Goal: Find specific page/section: Locate a particular part of the current website

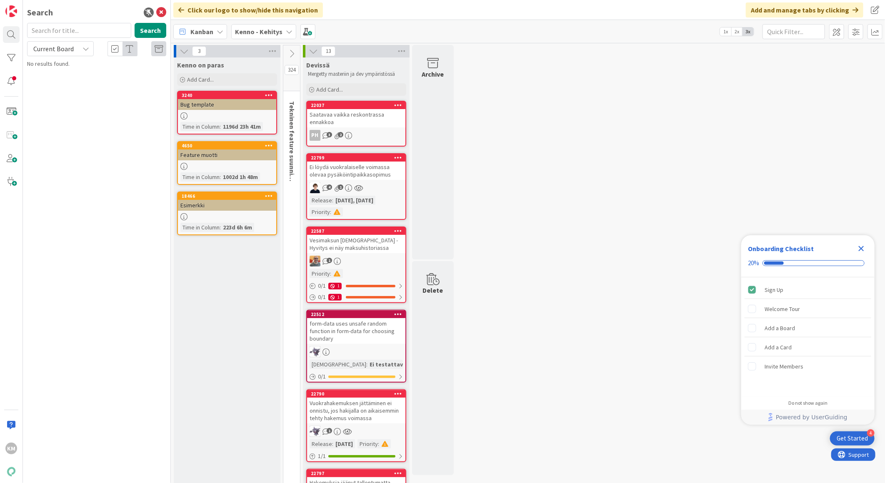
click at [68, 47] on span "Current Board" at bounding box center [53, 49] width 40 height 8
click at [63, 82] on span "All Boards" at bounding box center [75, 83] width 87 height 12
paste input "22265"
type input "22265"
click at [148, 32] on button "Search" at bounding box center [151, 30] width 32 height 15
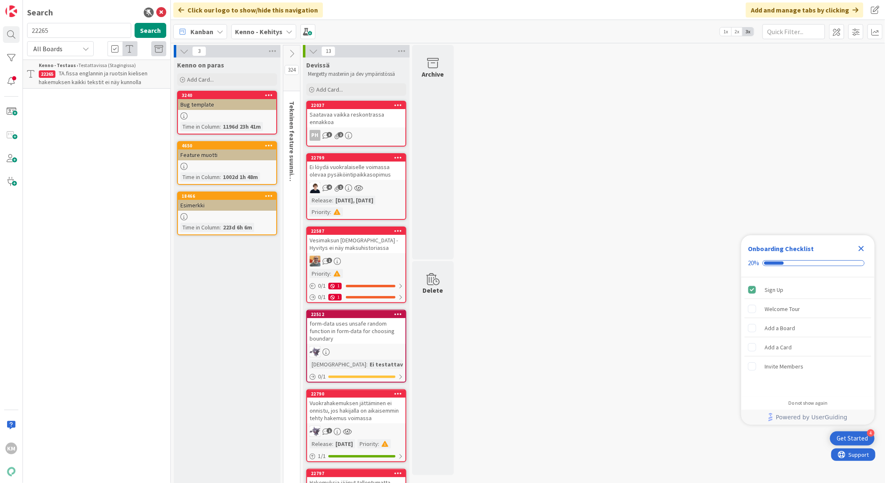
click at [125, 75] on span "TA.fissa englannin ja ruotsin kielisen hakemuksen kaikki tekstit ei näy kunnolla" at bounding box center [93, 78] width 109 height 16
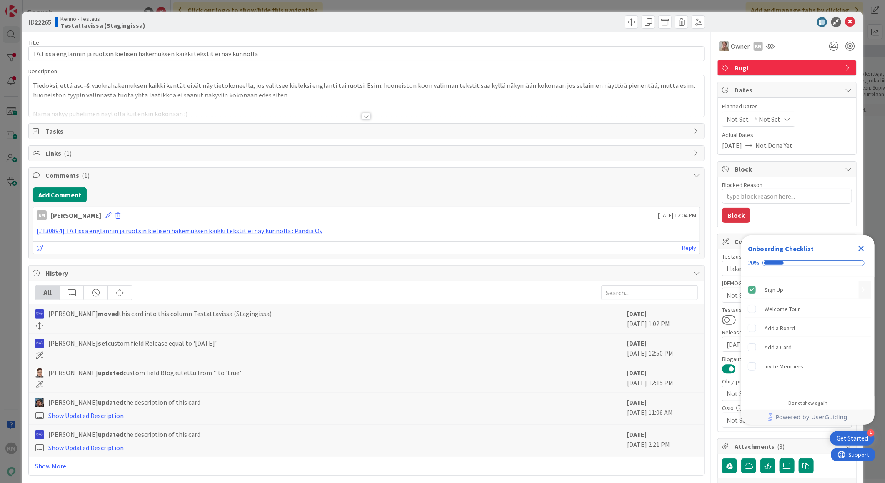
type textarea "x"
click at [858, 249] on icon "Close Checklist" at bounding box center [861, 249] width 10 height 10
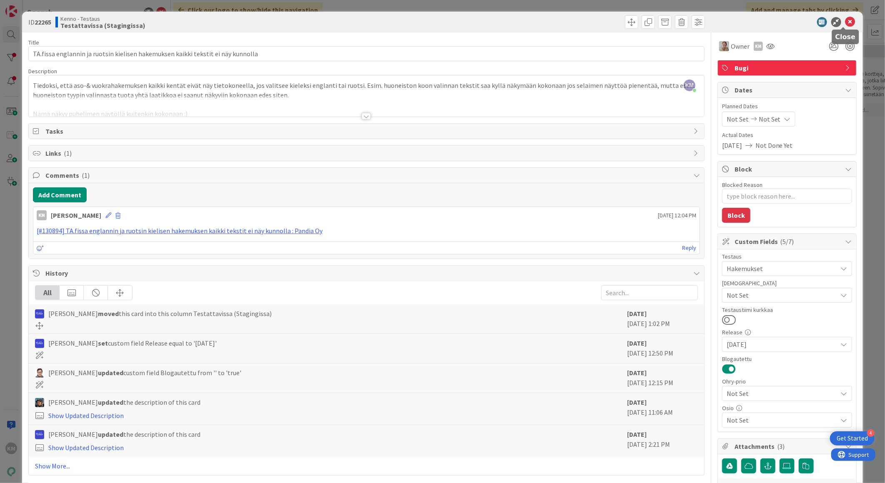
click at [845, 22] on icon at bounding box center [850, 22] width 10 height 10
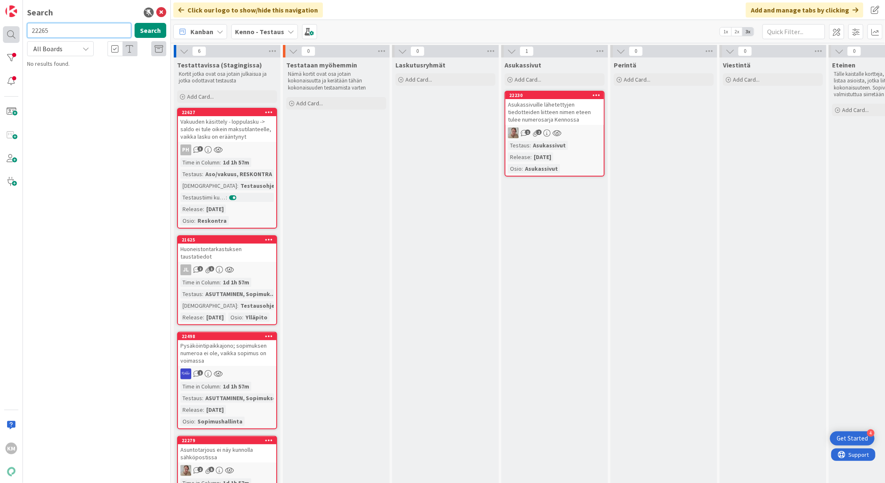
drag, startPoint x: 77, startPoint y: 30, endPoint x: 18, endPoint y: 26, distance: 59.7
click at [18, 26] on div "KM Search 22265 Search All Boards Current Board All Boards No results found." at bounding box center [85, 241] width 171 height 483
paste input "134"
click at [148, 27] on button "Search" at bounding box center [151, 30] width 32 height 15
drag, startPoint x: 74, startPoint y: 30, endPoint x: 27, endPoint y: 31, distance: 46.6
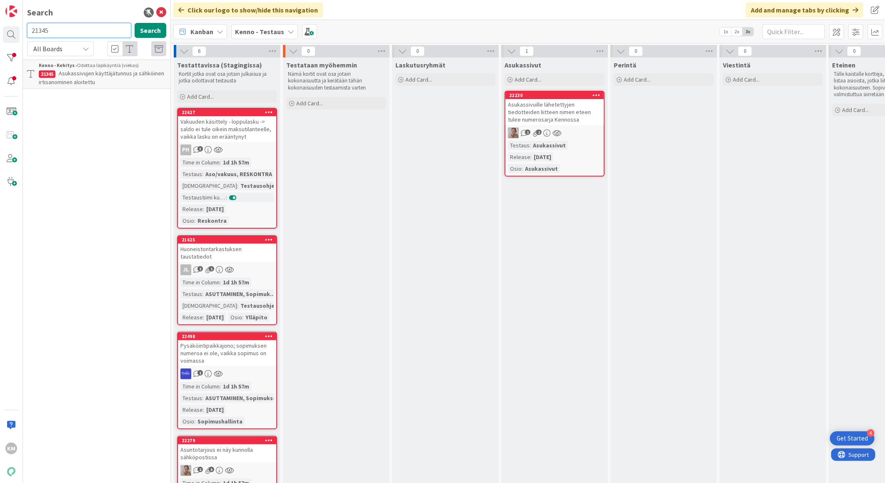
click at [25, 30] on div "21345 Search" at bounding box center [96, 32] width 149 height 18
paste input "259"
click at [159, 31] on button "Search" at bounding box center [151, 30] width 32 height 15
drag, startPoint x: 92, startPoint y: 27, endPoint x: -2, endPoint y: 33, distance: 94.3
click at [0, 33] on html "4 Get Started KM Search 21259 Search All Boards Current Board All Boards Kenno …" at bounding box center [442, 241] width 885 height 483
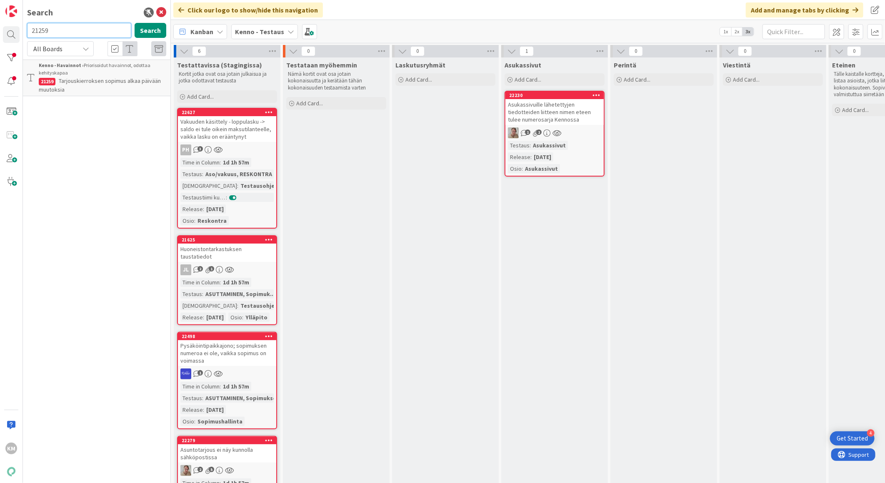
paste input "645"
type input "21645"
click at [150, 32] on button "Search" at bounding box center [151, 30] width 32 height 15
click at [118, 71] on span "Huoneistotarkastuksen käyttö mobiilissa" at bounding box center [110, 73] width 102 height 7
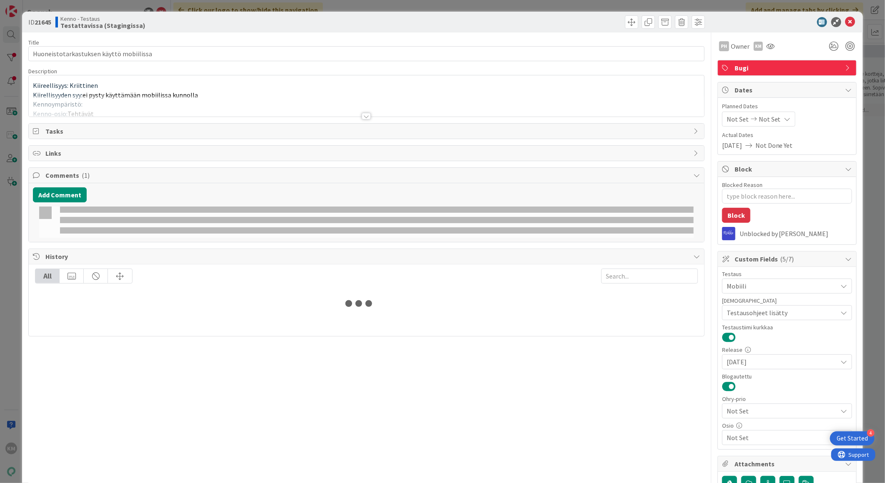
type textarea "x"
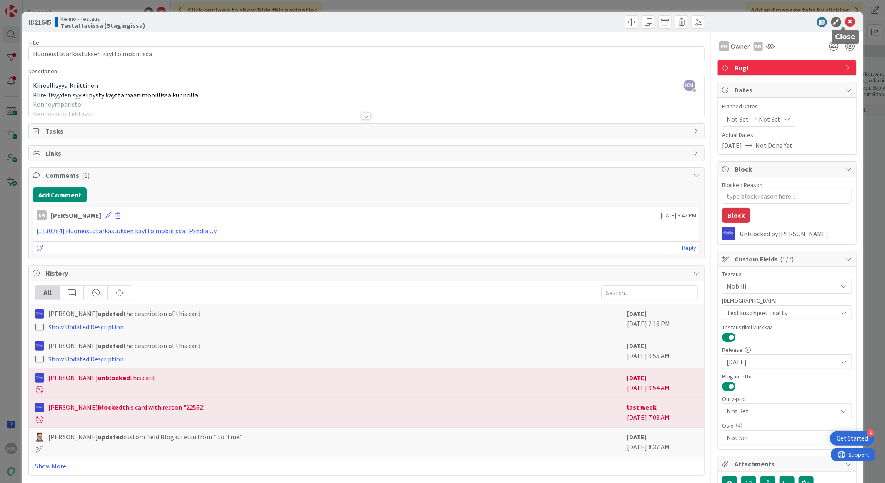
click at [845, 21] on icon at bounding box center [850, 22] width 10 height 10
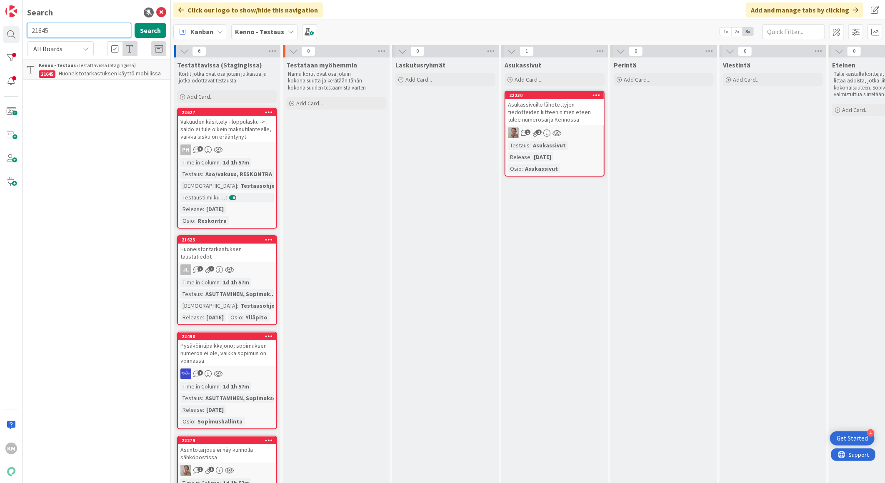
drag, startPoint x: 61, startPoint y: 31, endPoint x: -2, endPoint y: 27, distance: 63.4
click at [0, 27] on html "4 Get Started KM Search 21645 Search All Boards Current Board All Boards Kenno …" at bounding box center [442, 241] width 885 height 483
paste input "76"
type input "21765"
click at [149, 32] on button "Search" at bounding box center [151, 30] width 32 height 15
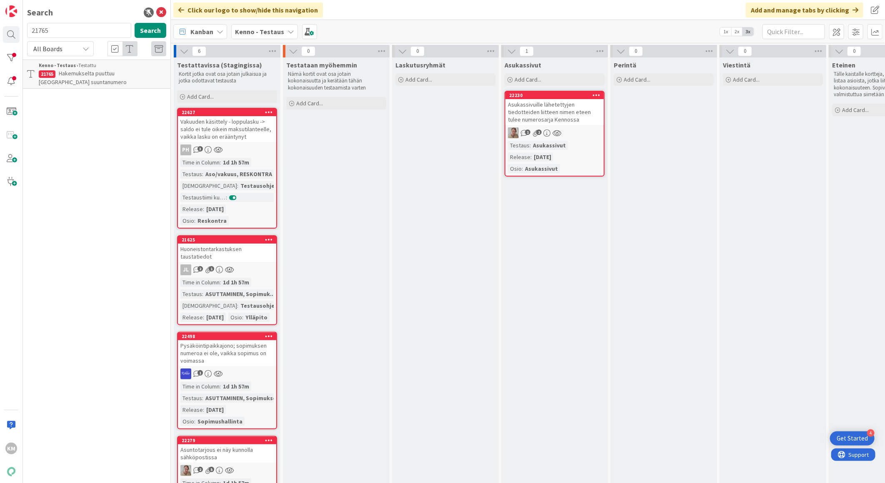
click at [121, 75] on span "Hakemukselta puuttuu Kosovon suuntanumero" at bounding box center [83, 78] width 88 height 16
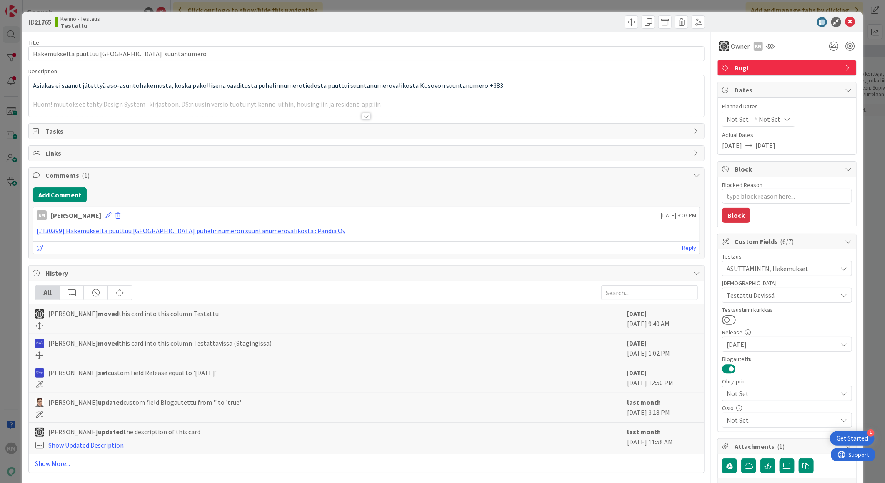
type textarea "x"
click at [362, 119] on div at bounding box center [366, 116] width 9 height 7
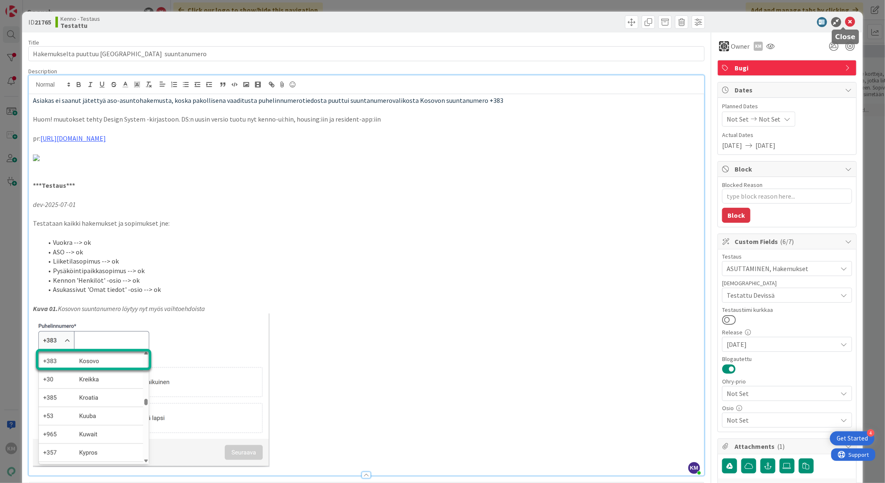
click at [845, 22] on icon at bounding box center [850, 22] width 10 height 10
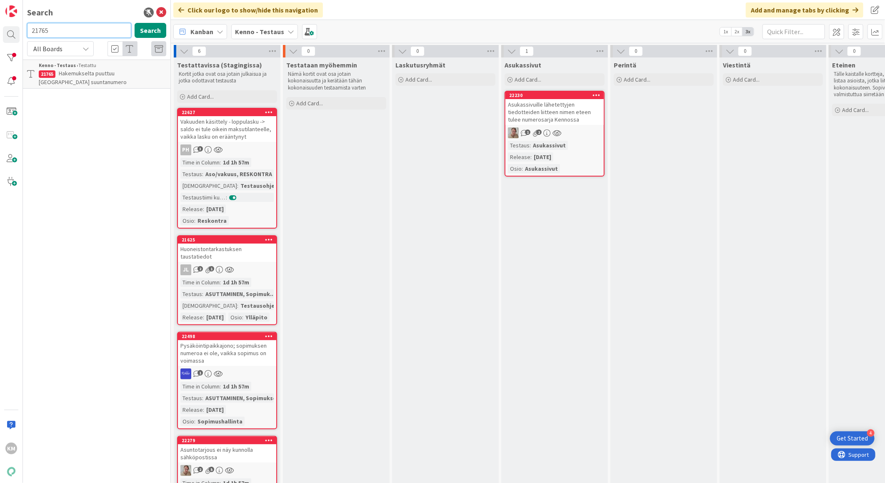
drag, startPoint x: 38, startPoint y: 27, endPoint x: 27, endPoint y: 31, distance: 11.5
click at [27, 28] on input "21765" at bounding box center [79, 30] width 104 height 15
drag, startPoint x: 66, startPoint y: 33, endPoint x: 0, endPoint y: 30, distance: 65.9
click at [0, 30] on html "4 Get Started KM Search 21765 Search All Boards Current Board All Boards Kenno …" at bounding box center [442, 241] width 885 height 483
paste input "91"
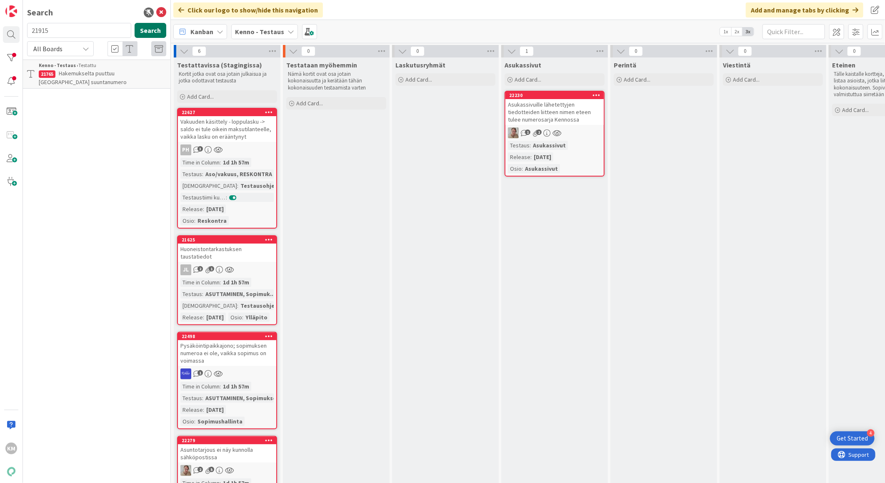
click at [147, 30] on button "Search" at bounding box center [151, 30] width 32 height 15
drag, startPoint x: 69, startPoint y: 26, endPoint x: 35, endPoint y: 27, distance: 33.7
click at [0, 30] on html "4 Get Started KM Search 21915 Search All Boards Current Board All Boards Kenno …" at bounding box center [442, 241] width 885 height 483
paste input "62"
type input "21625"
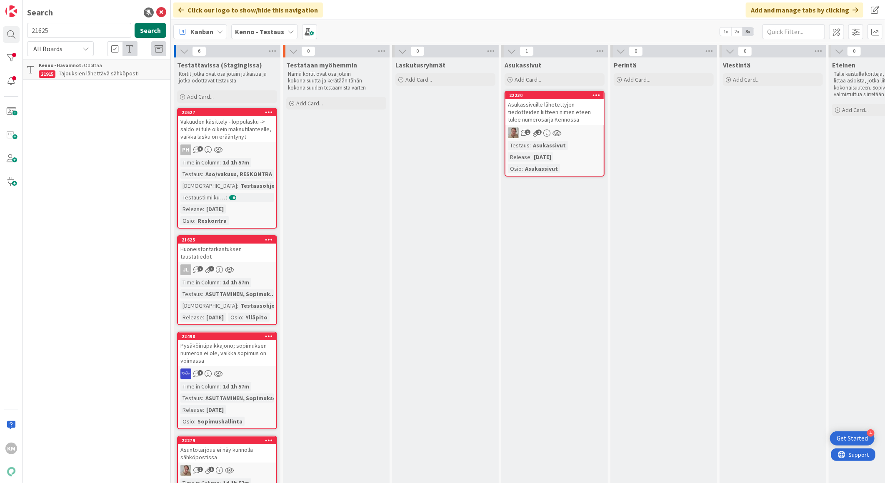
click at [156, 27] on button "Search" at bounding box center [151, 30] width 32 height 15
click at [130, 70] on span "Huoneistontarkastuksen taustatiedot" at bounding box center [106, 73] width 94 height 7
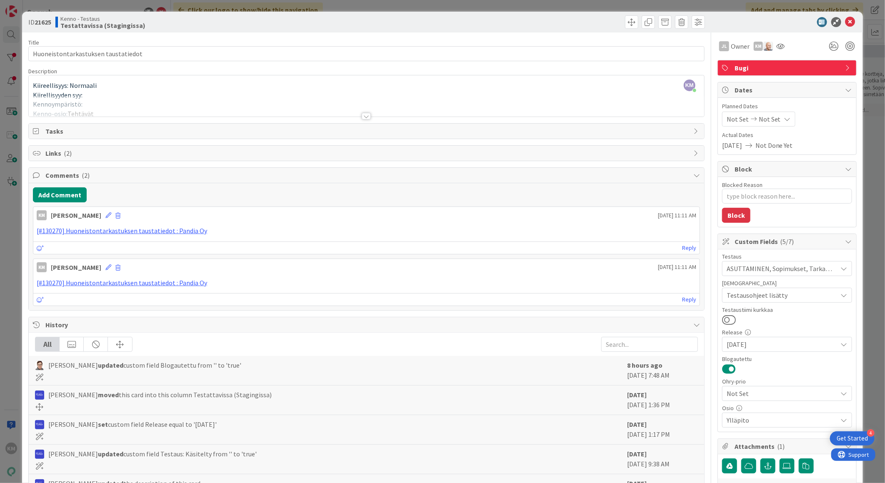
click at [840, 348] on icon at bounding box center [843, 344] width 7 height 7
type textarea "x"
click at [803, 375] on div "Testaus ASUTTAMINEN, Sopimukset, Tarkastukset Testaushuomiot Testausohjeet lisä…" at bounding box center [787, 341] width 130 height 174
click at [846, 22] on icon at bounding box center [850, 22] width 10 height 10
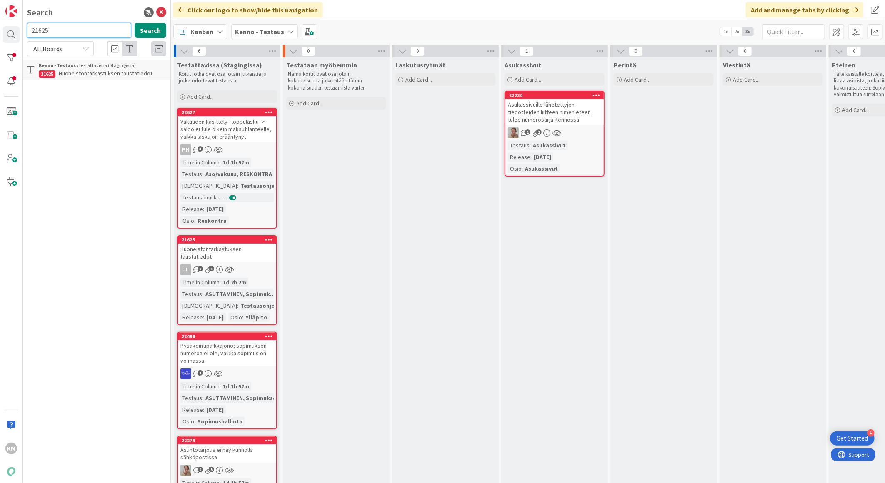
drag, startPoint x: 57, startPoint y: 32, endPoint x: -2, endPoint y: 19, distance: 60.6
click at [0, 19] on html "4 Get Started KM Search 21625 Search All Boards Current Board All Boards Kenno …" at bounding box center [442, 241] width 885 height 483
paste input "837"
drag, startPoint x: 75, startPoint y: 32, endPoint x: 0, endPoint y: 40, distance: 75.4
click at [0, 39] on html "4 Get Started KM Search 21837 Search All Boards Current Board All Boards Kenno …" at bounding box center [442, 241] width 885 height 483
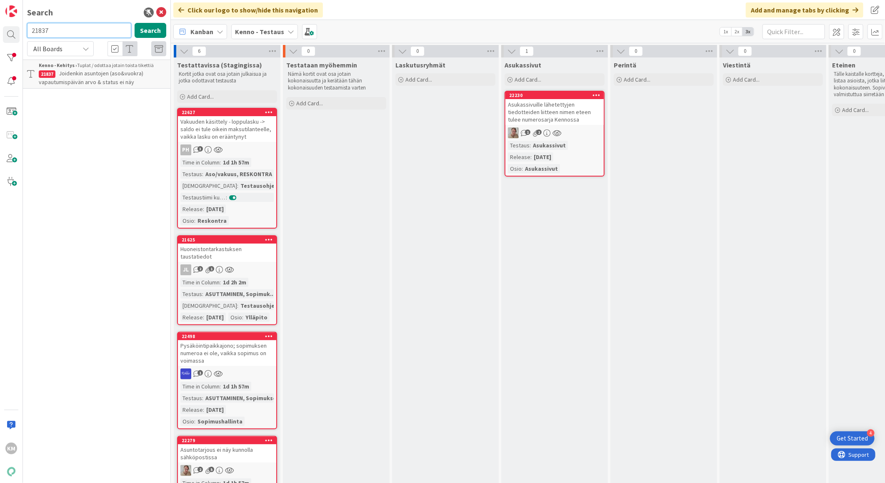
paste input "41"
type input "21841"
click at [118, 77] on p "Vuokrasopimus-linkit" at bounding box center [102, 81] width 127 height 9
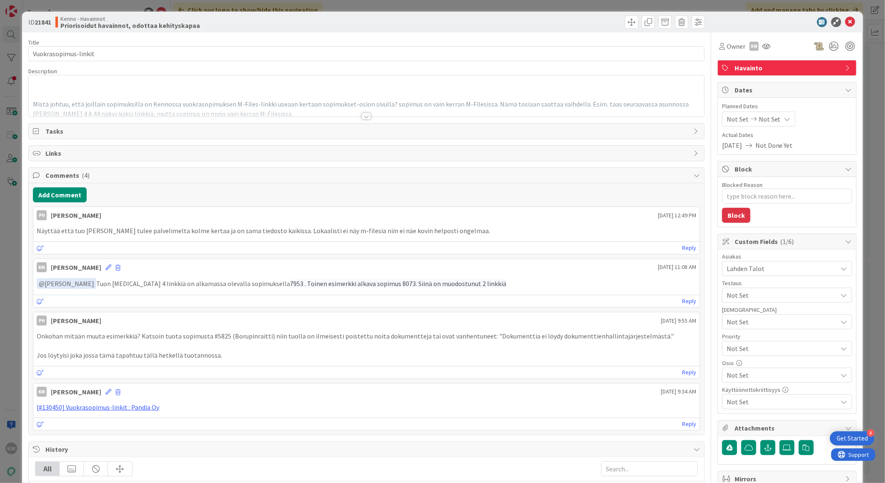
type textarea "x"
click at [845, 21] on icon at bounding box center [850, 22] width 10 height 10
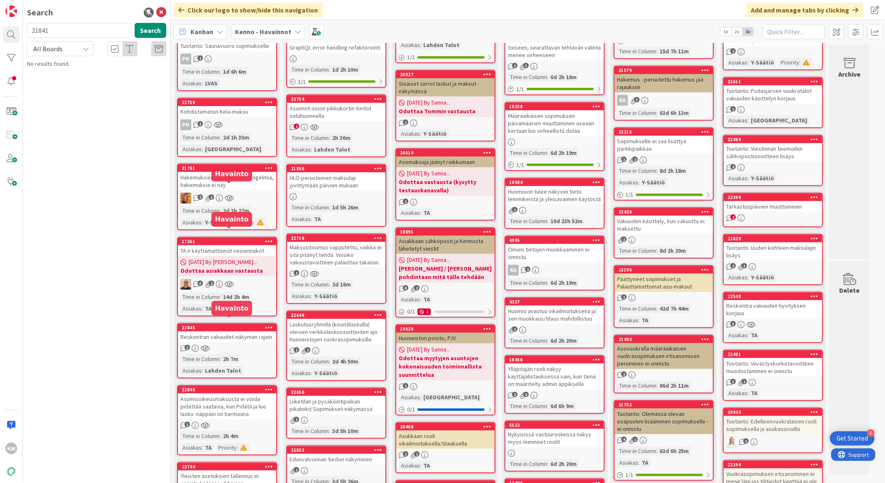
scroll to position [139, 0]
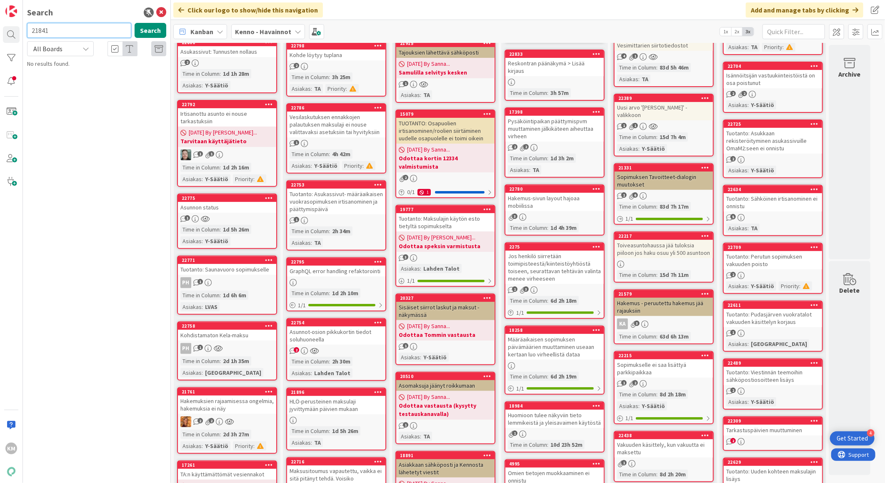
drag, startPoint x: 52, startPoint y: 30, endPoint x: -2, endPoint y: 27, distance: 54.6
click at [0, 27] on html "4 Get Started KM Search 21841 Search All Boards Current Board All Boards No res…" at bounding box center [442, 241] width 885 height 483
paste input "2230"
type input "22230"
click at [155, 34] on button "Search" at bounding box center [151, 30] width 32 height 15
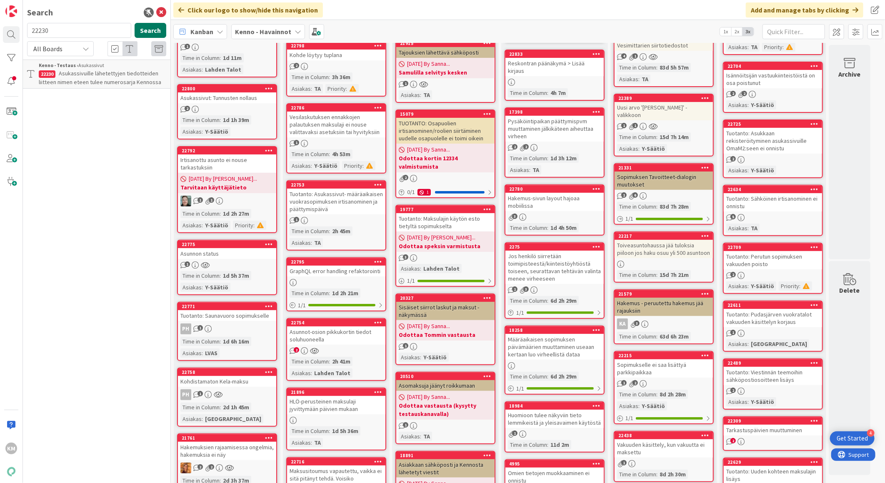
scroll to position [184, 0]
